Goal: Information Seeking & Learning: Learn about a topic

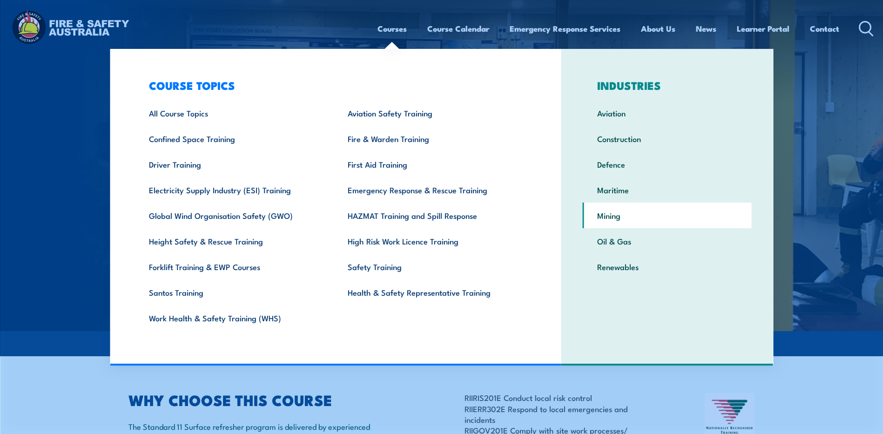
click at [618, 215] on link "Mining" at bounding box center [667, 215] width 169 height 26
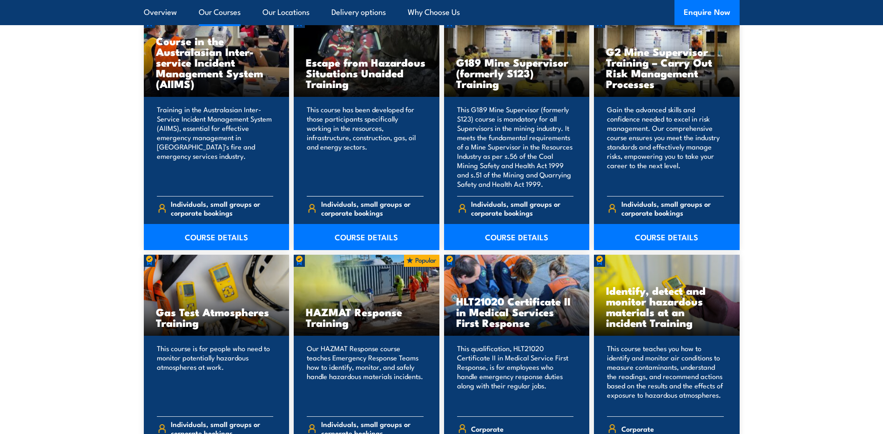
scroll to position [1117, 0]
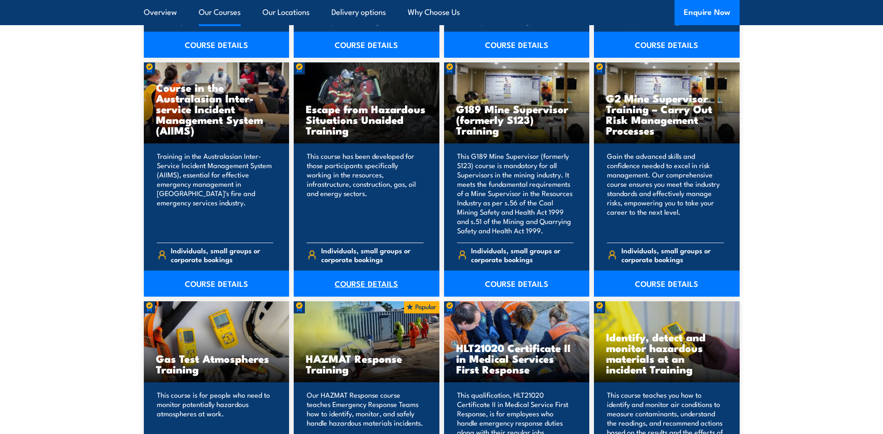
click at [360, 280] on link "COURSE DETAILS" at bounding box center [367, 283] width 146 height 26
